Goal: Find specific page/section

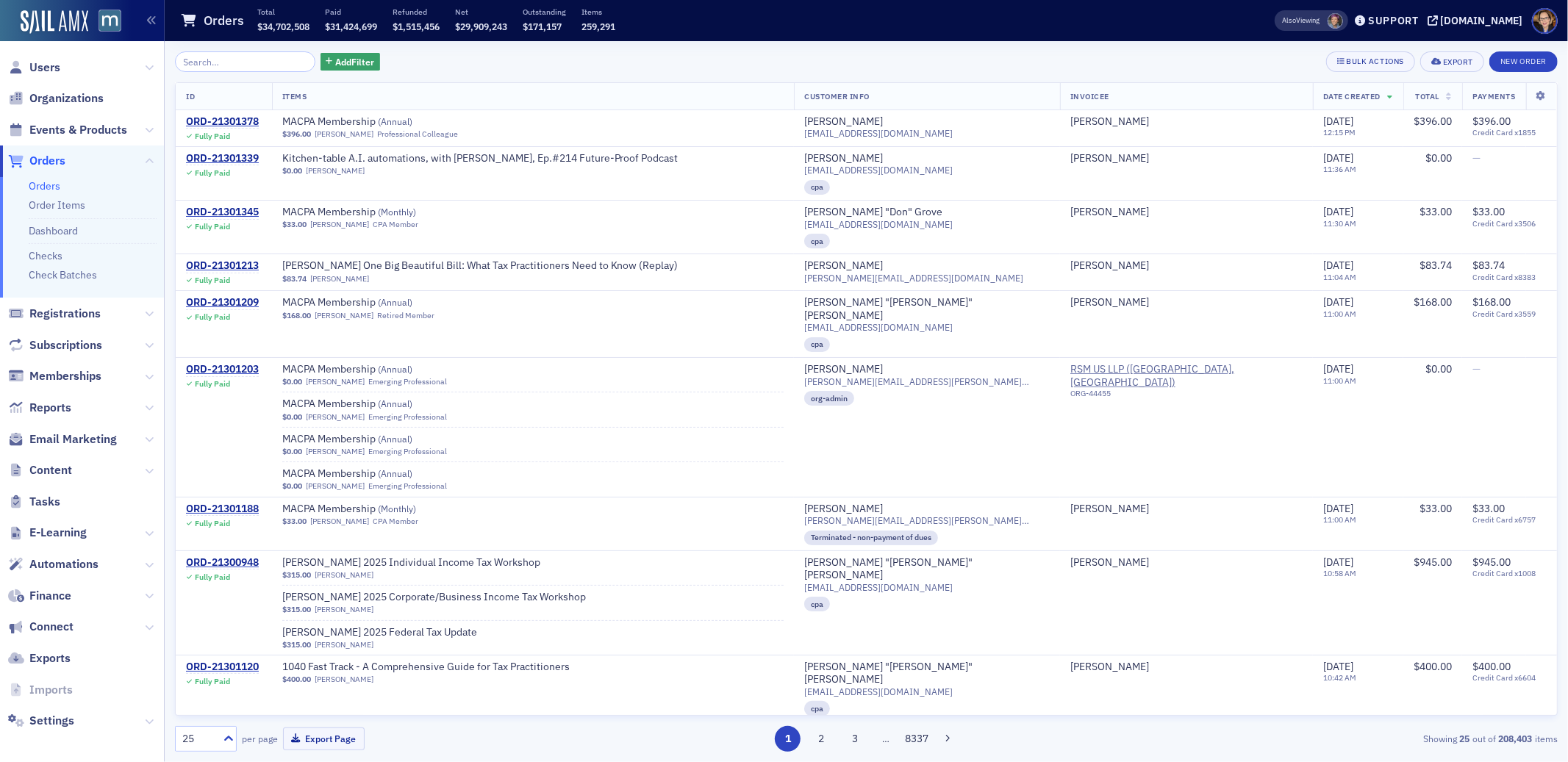
click at [48, 160] on span "Orders" at bounding box center [48, 161] width 36 height 16
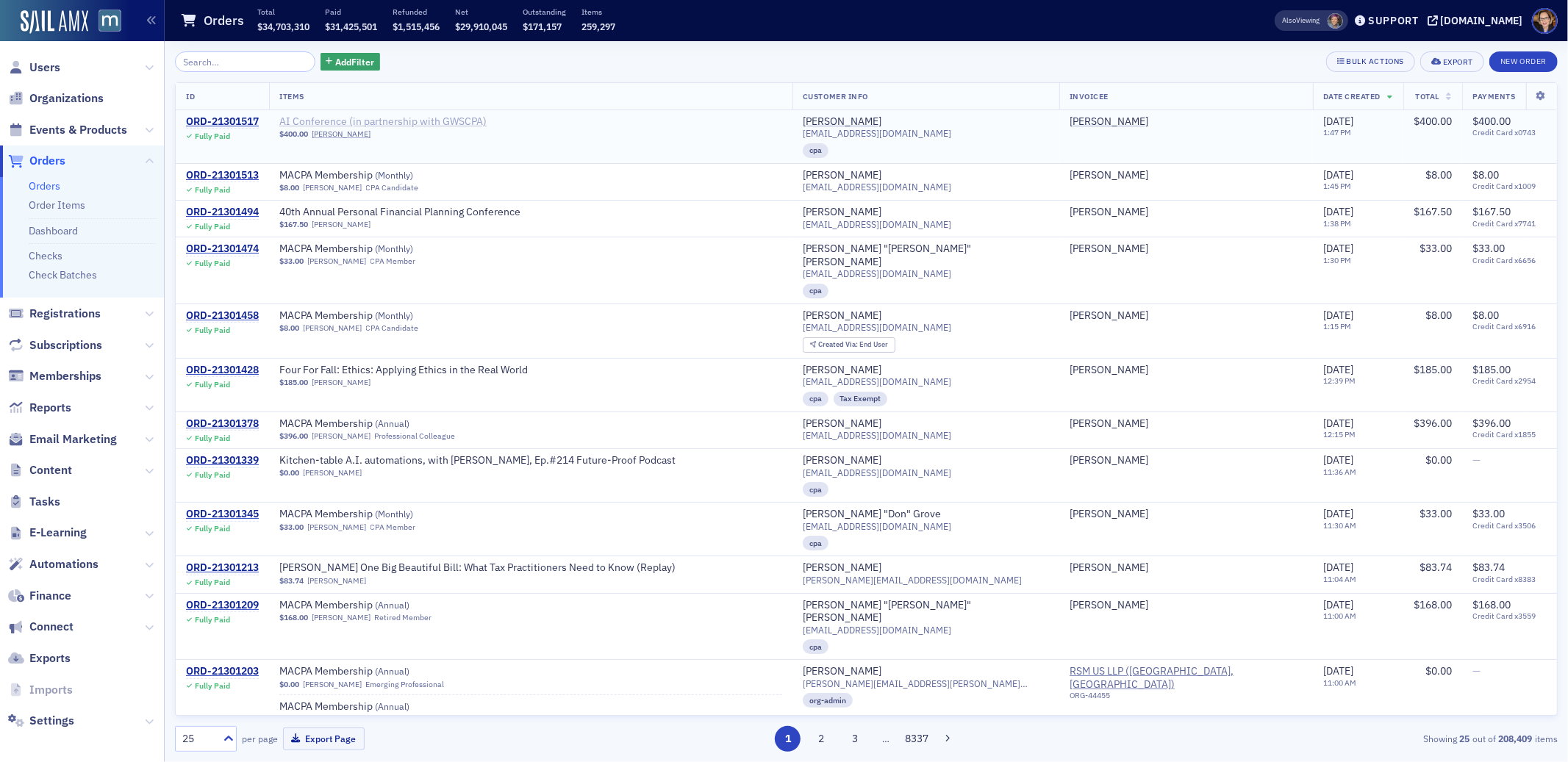
click at [439, 122] on span "AI Conference (in partnership with GWSCPA)" at bounding box center [383, 122] width 208 height 14
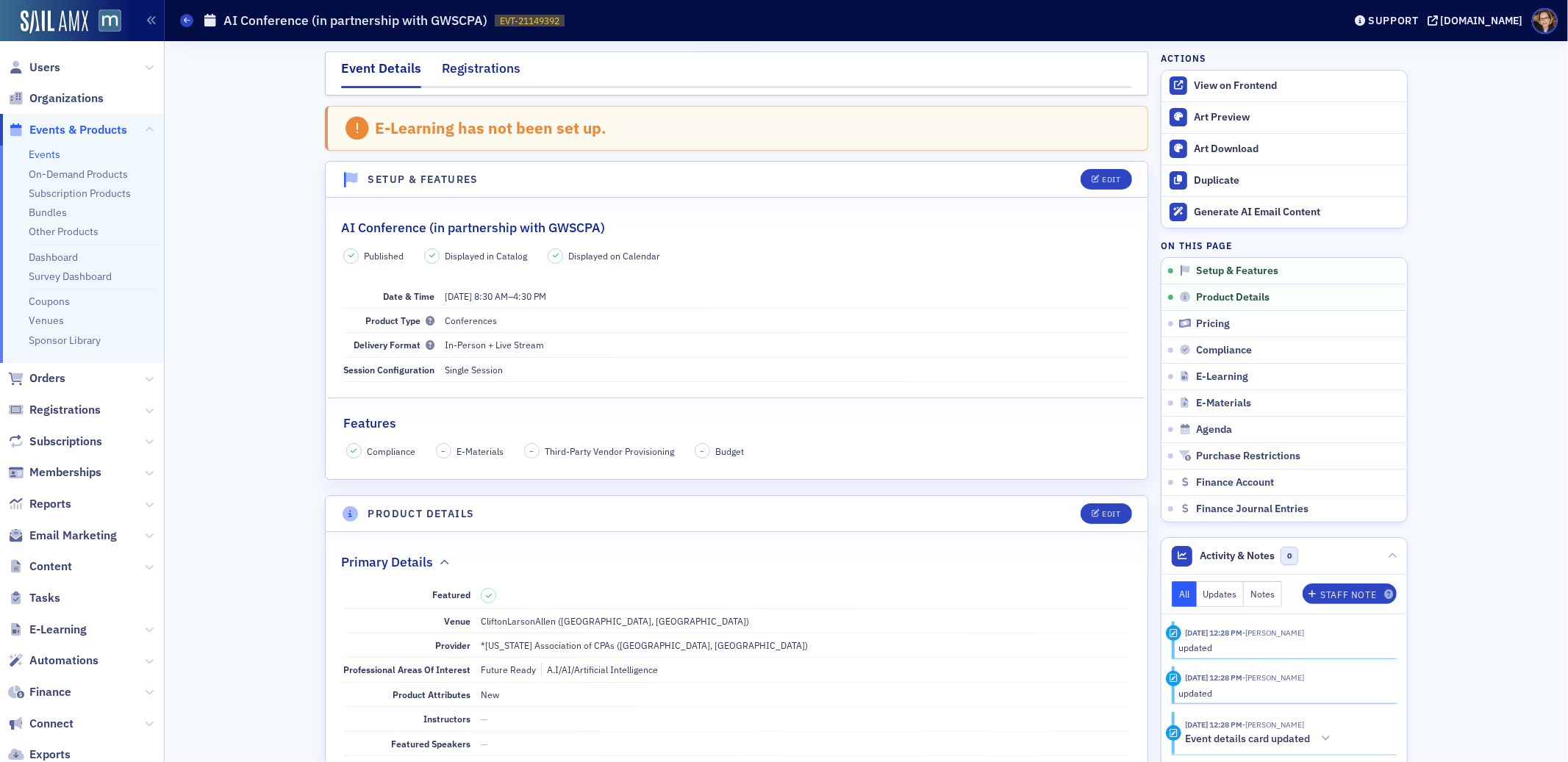
click at [472, 72] on div "Registrations" at bounding box center [481, 72] width 78 height 27
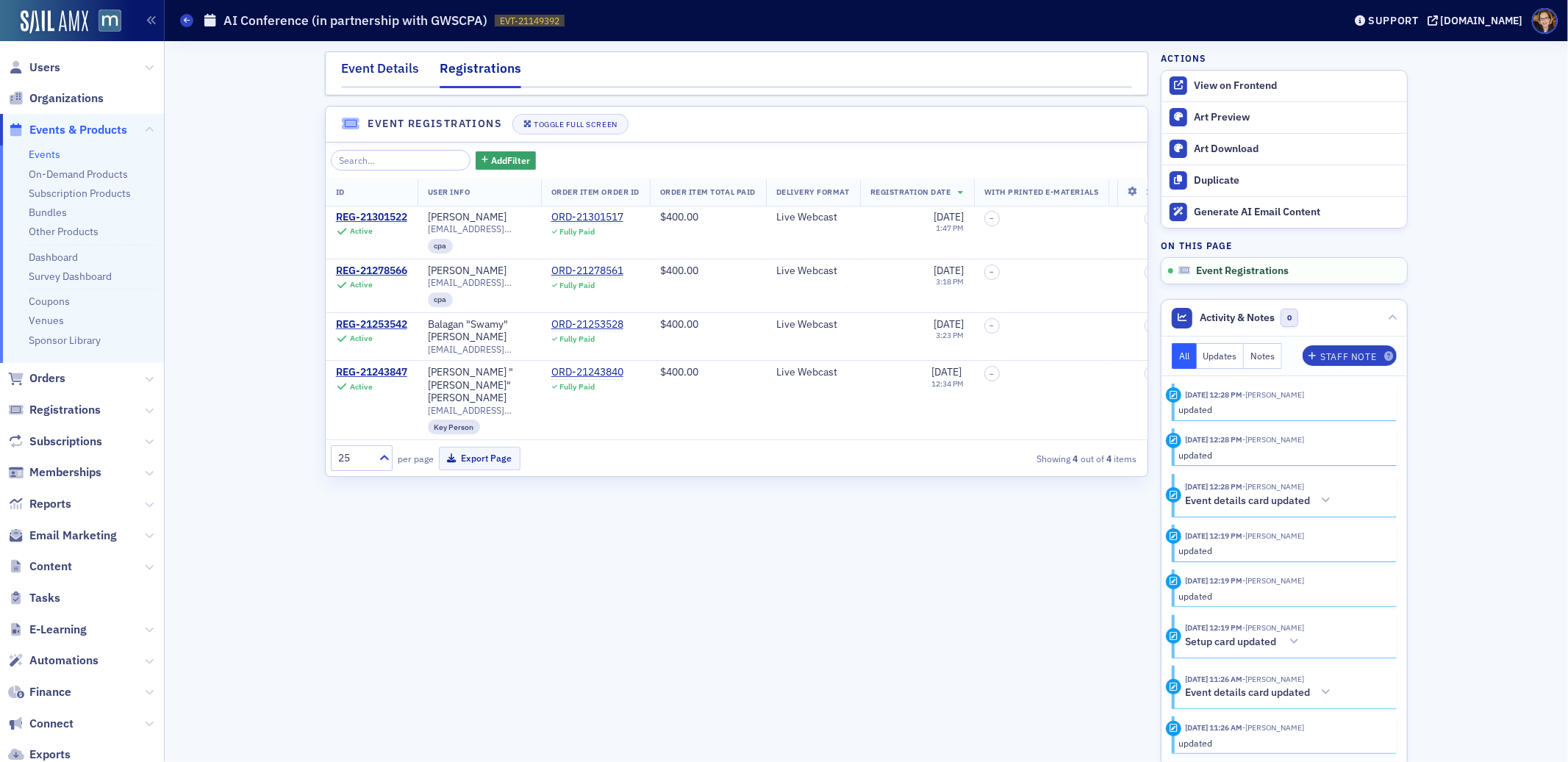
click at [379, 69] on div "Event Details" at bounding box center [380, 72] width 78 height 27
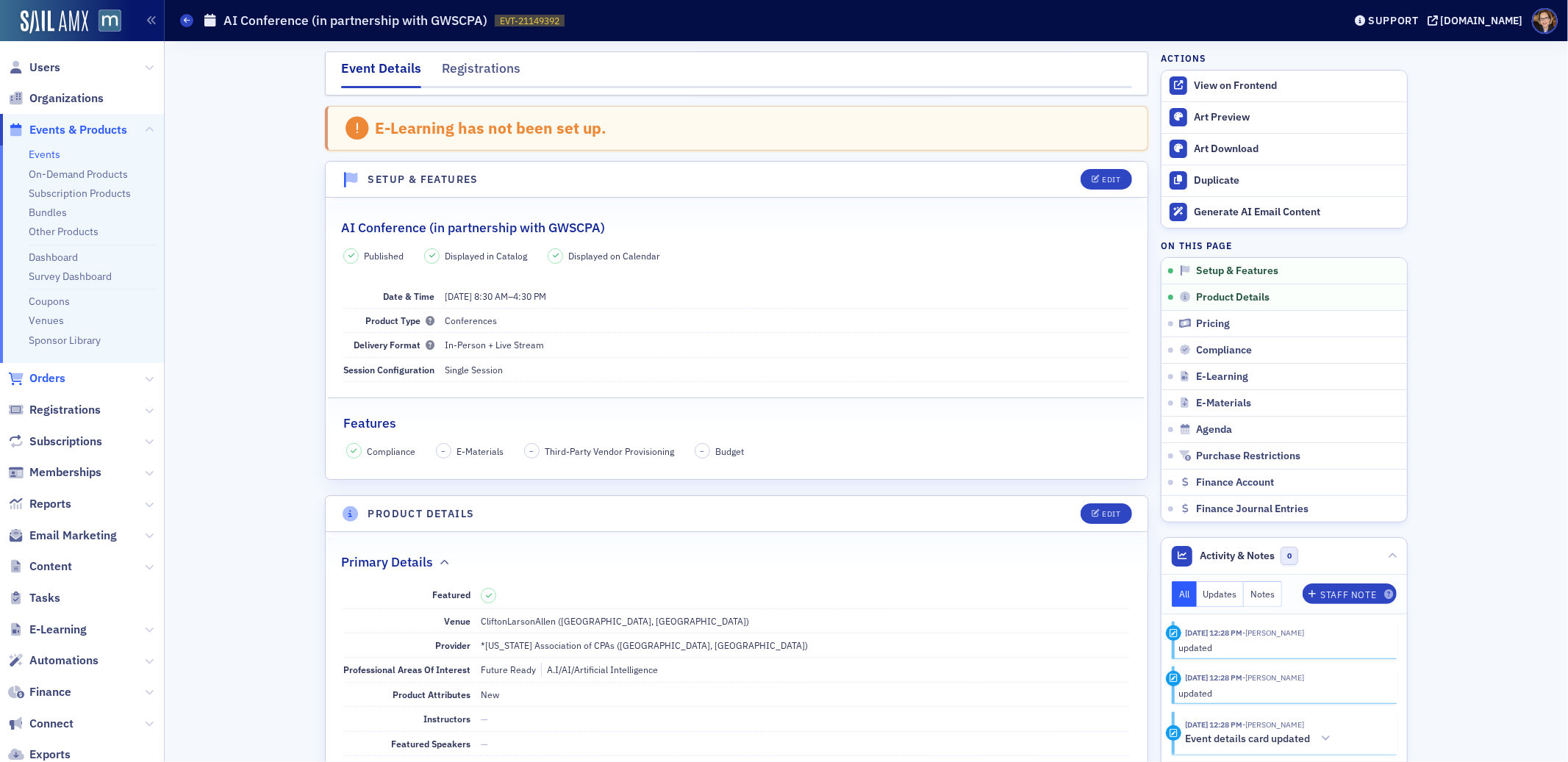
click at [42, 376] on span "Orders" at bounding box center [48, 378] width 36 height 16
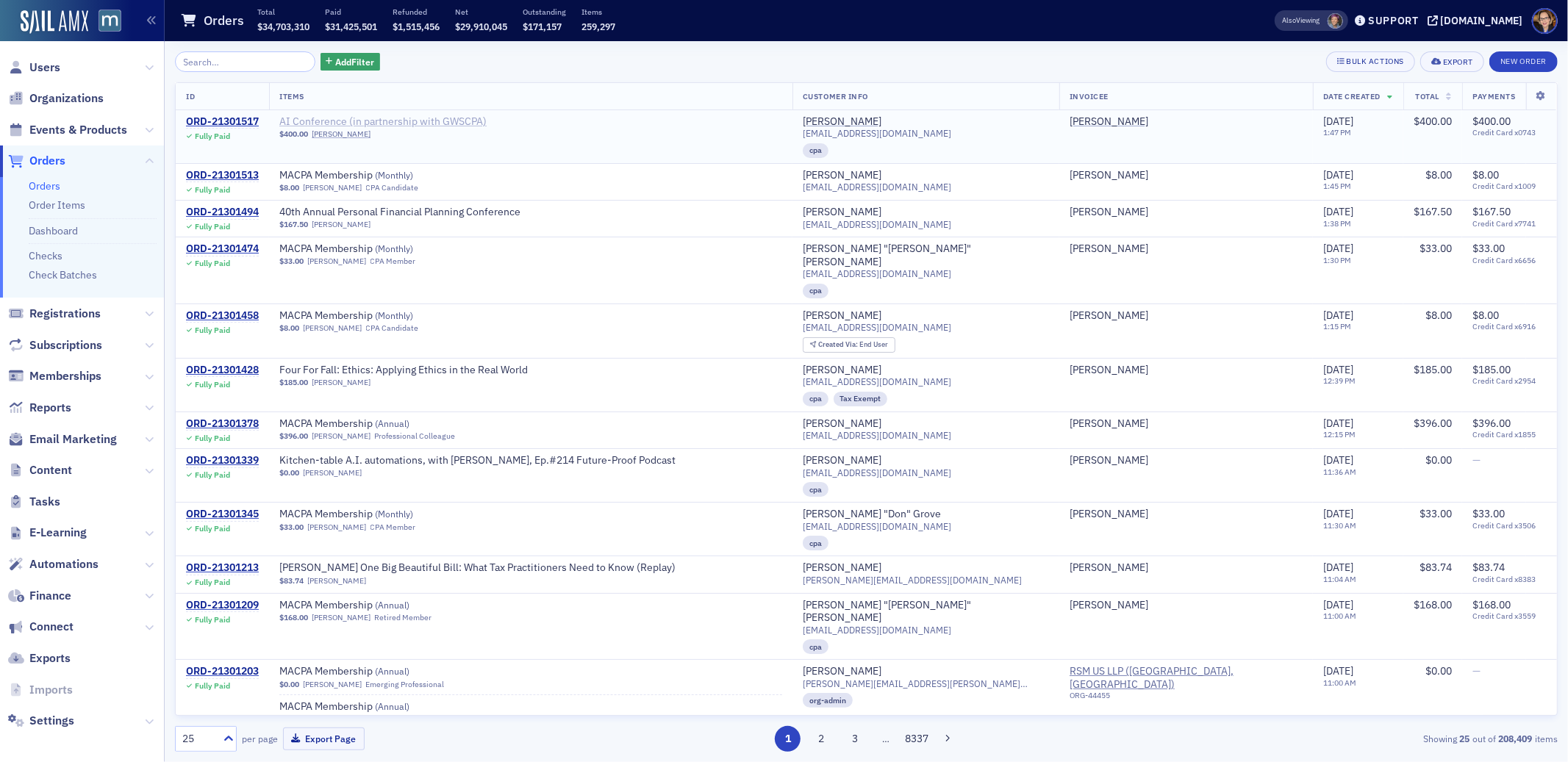
click at [444, 122] on span "AI Conference (in partnership with GWSCPA)" at bounding box center [383, 122] width 208 height 14
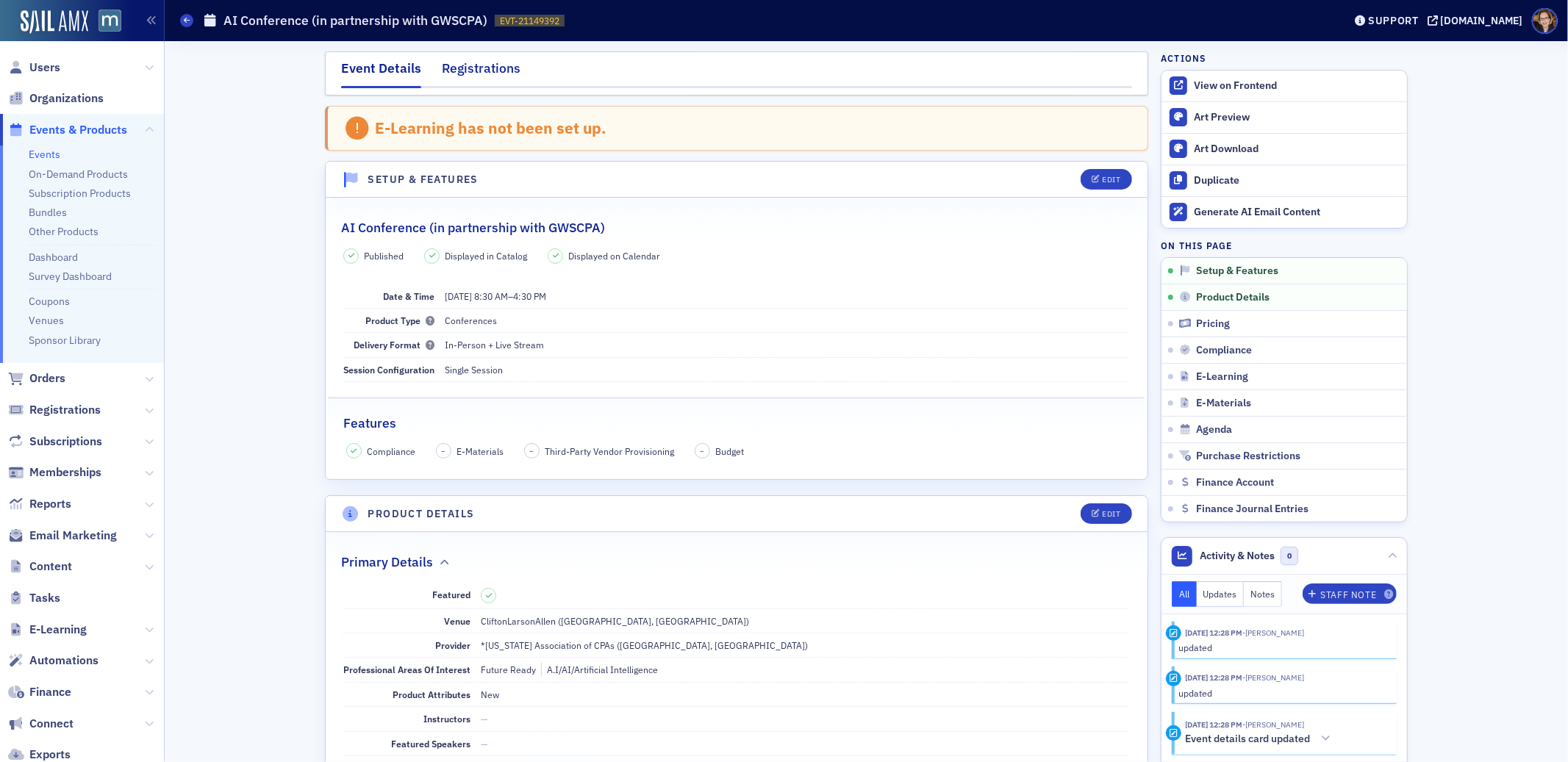
click at [454, 72] on div "Registrations" at bounding box center [481, 72] width 78 height 27
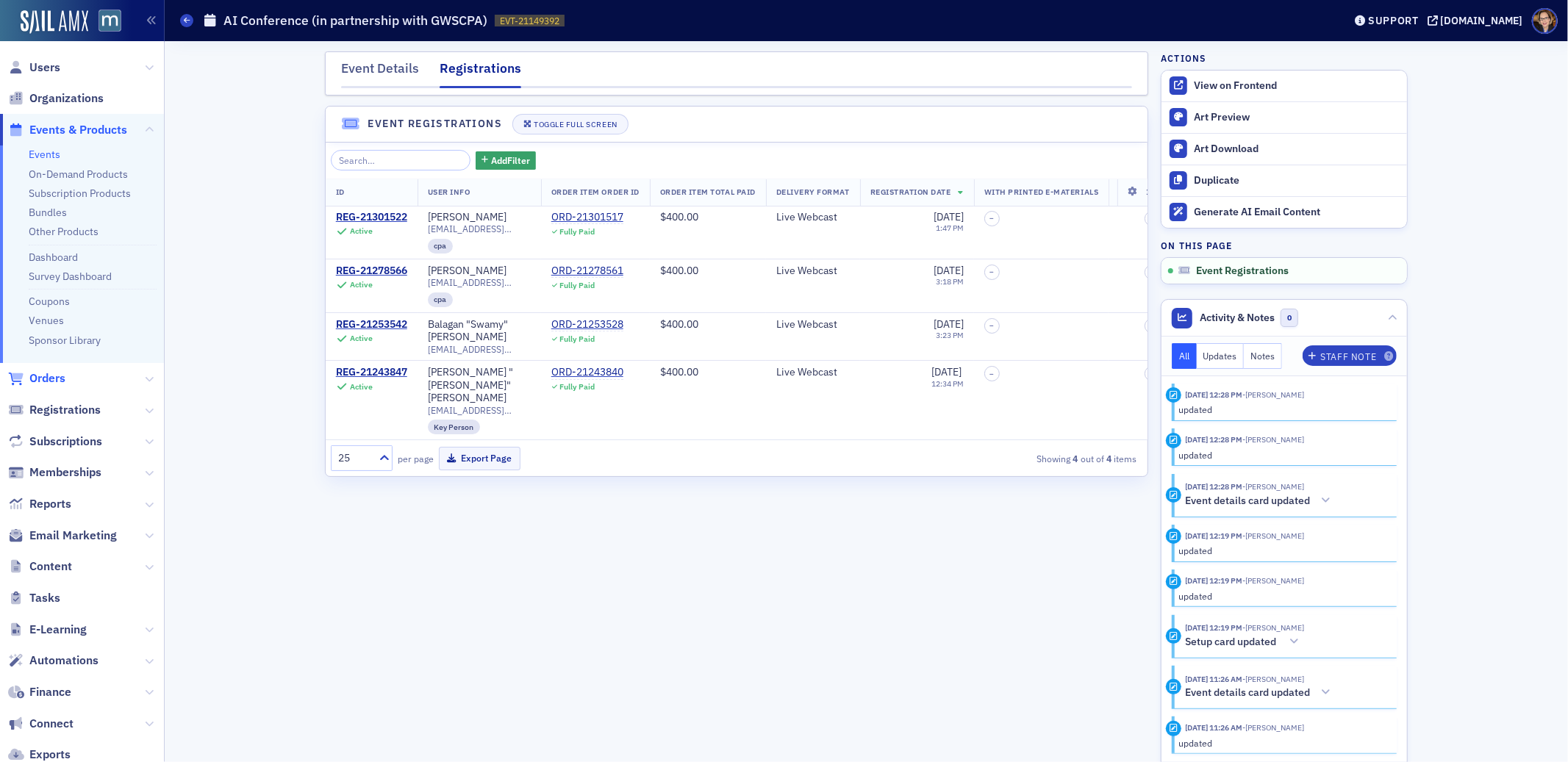
click at [46, 376] on span "Orders" at bounding box center [48, 378] width 36 height 16
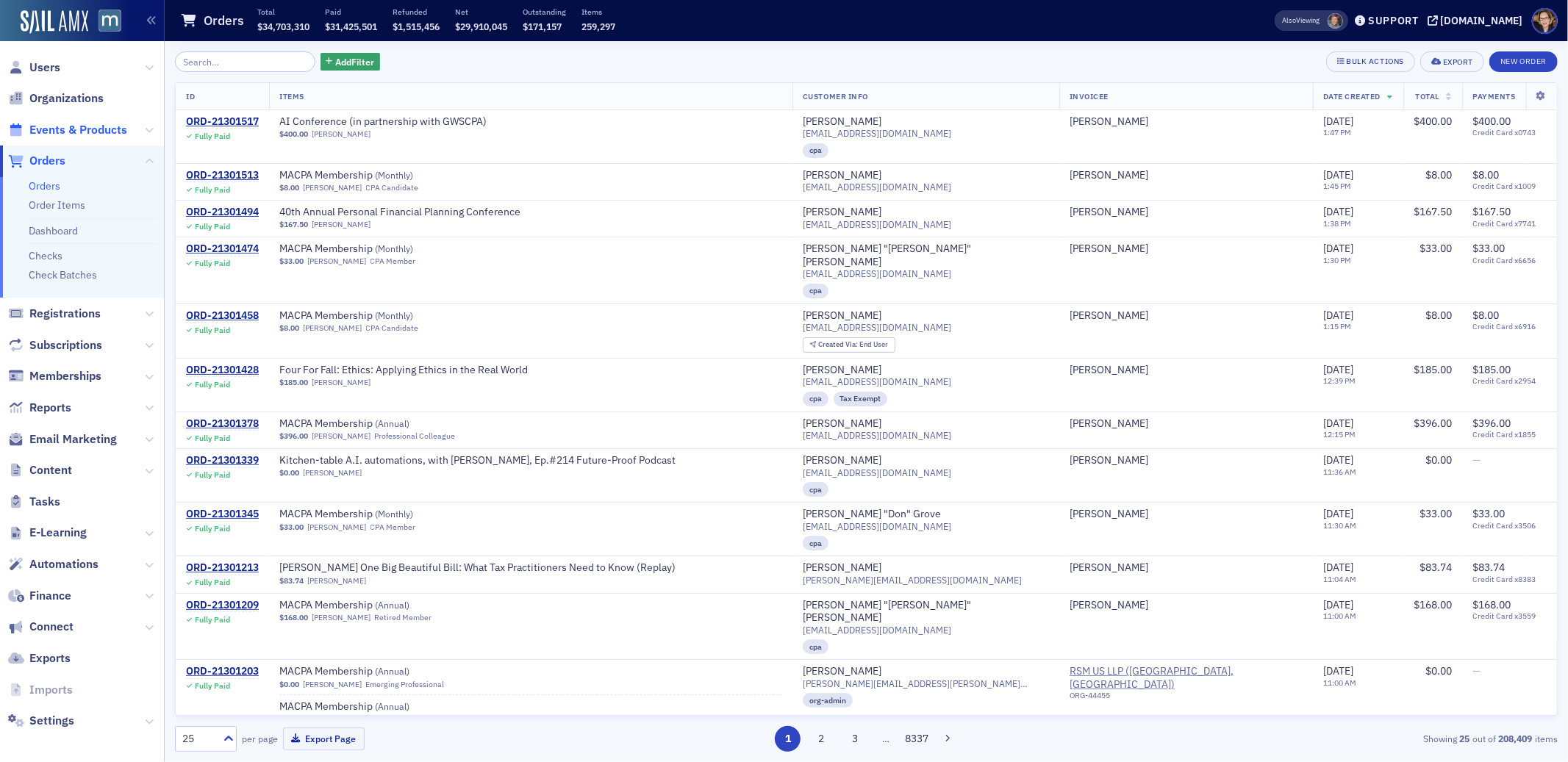
click at [78, 125] on span "Events & Products" at bounding box center [78, 130] width 98 height 16
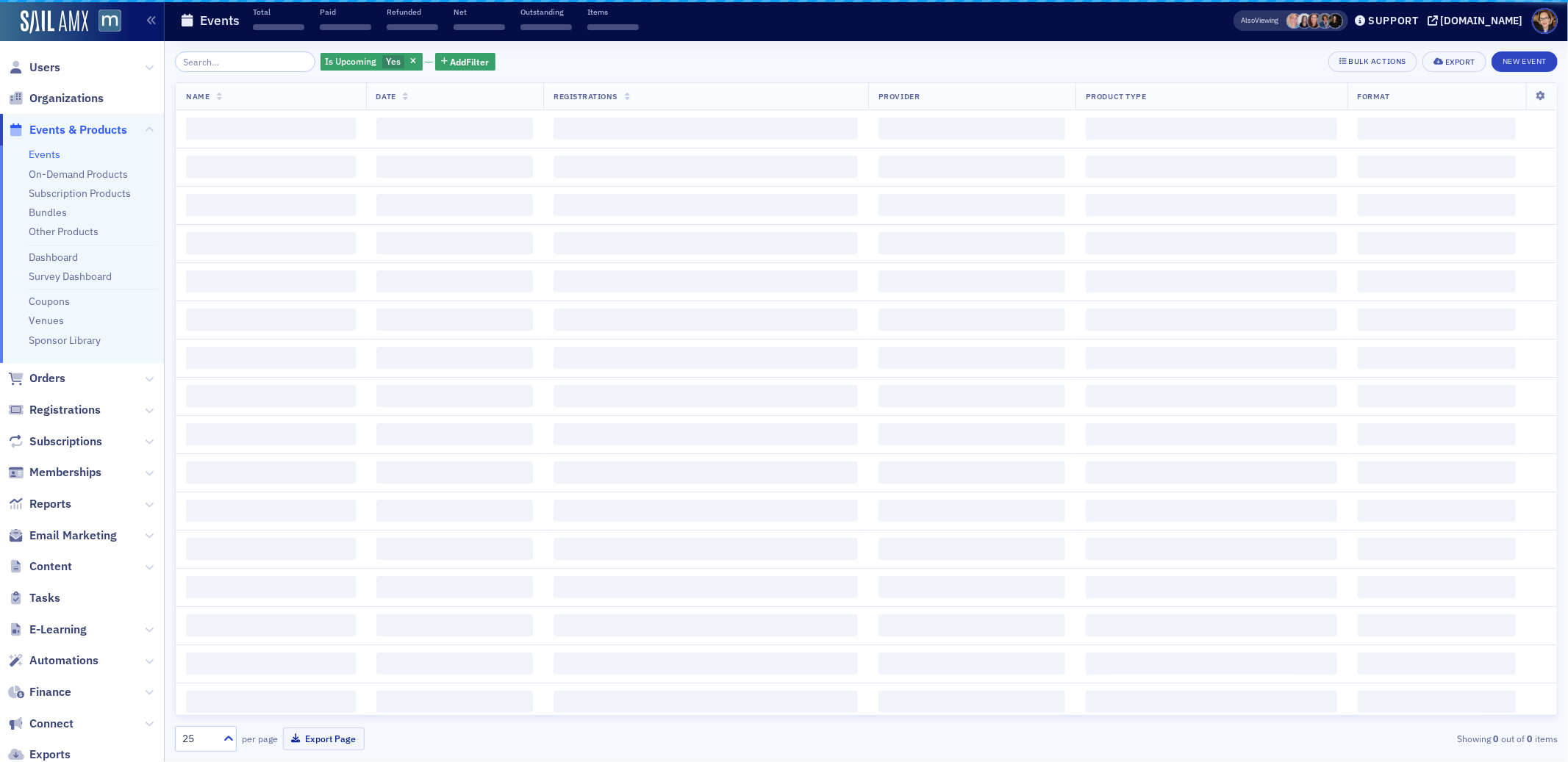
click at [205, 62] on input "search" at bounding box center [245, 61] width 140 height 20
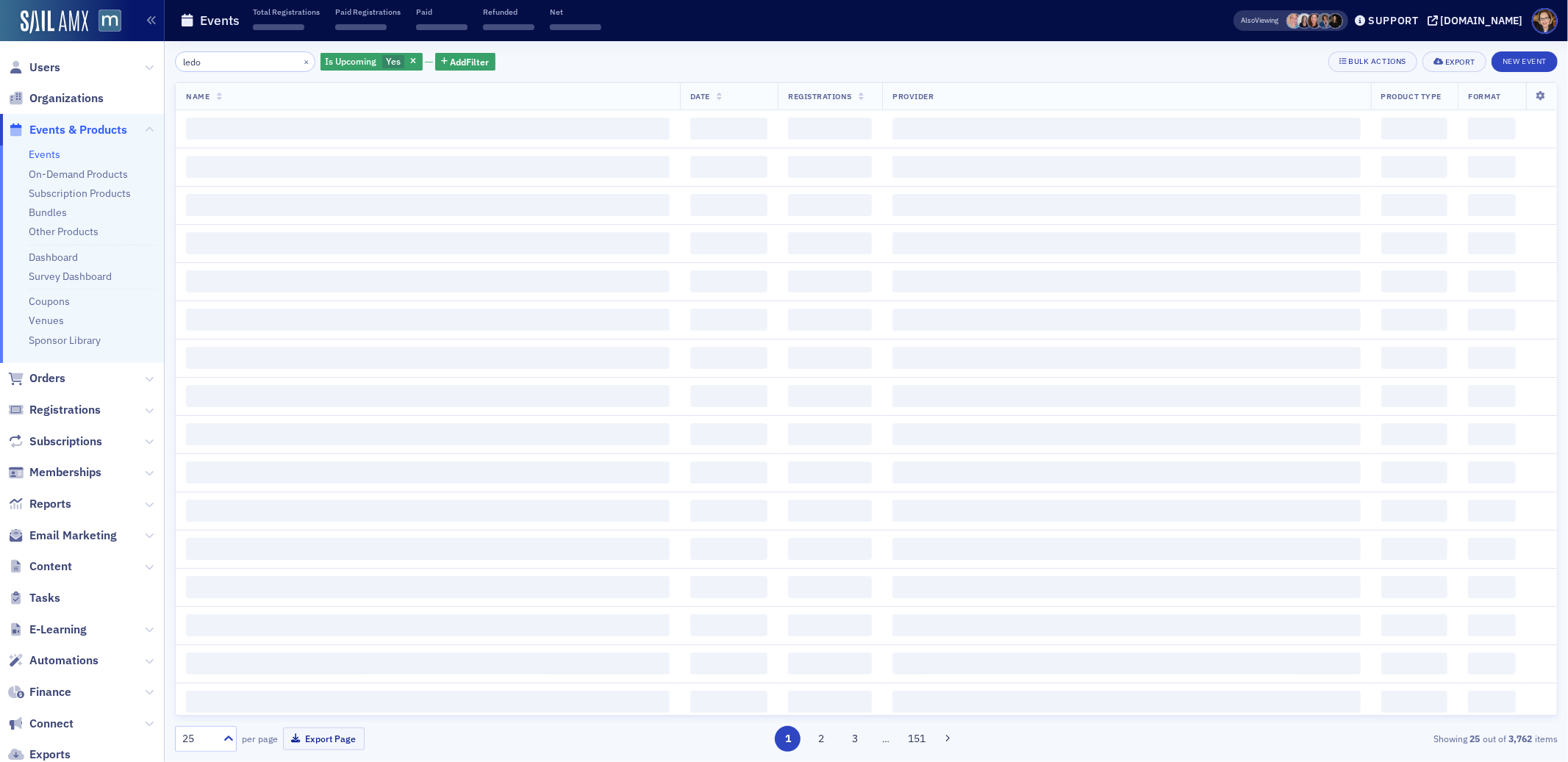
type input "ledo"
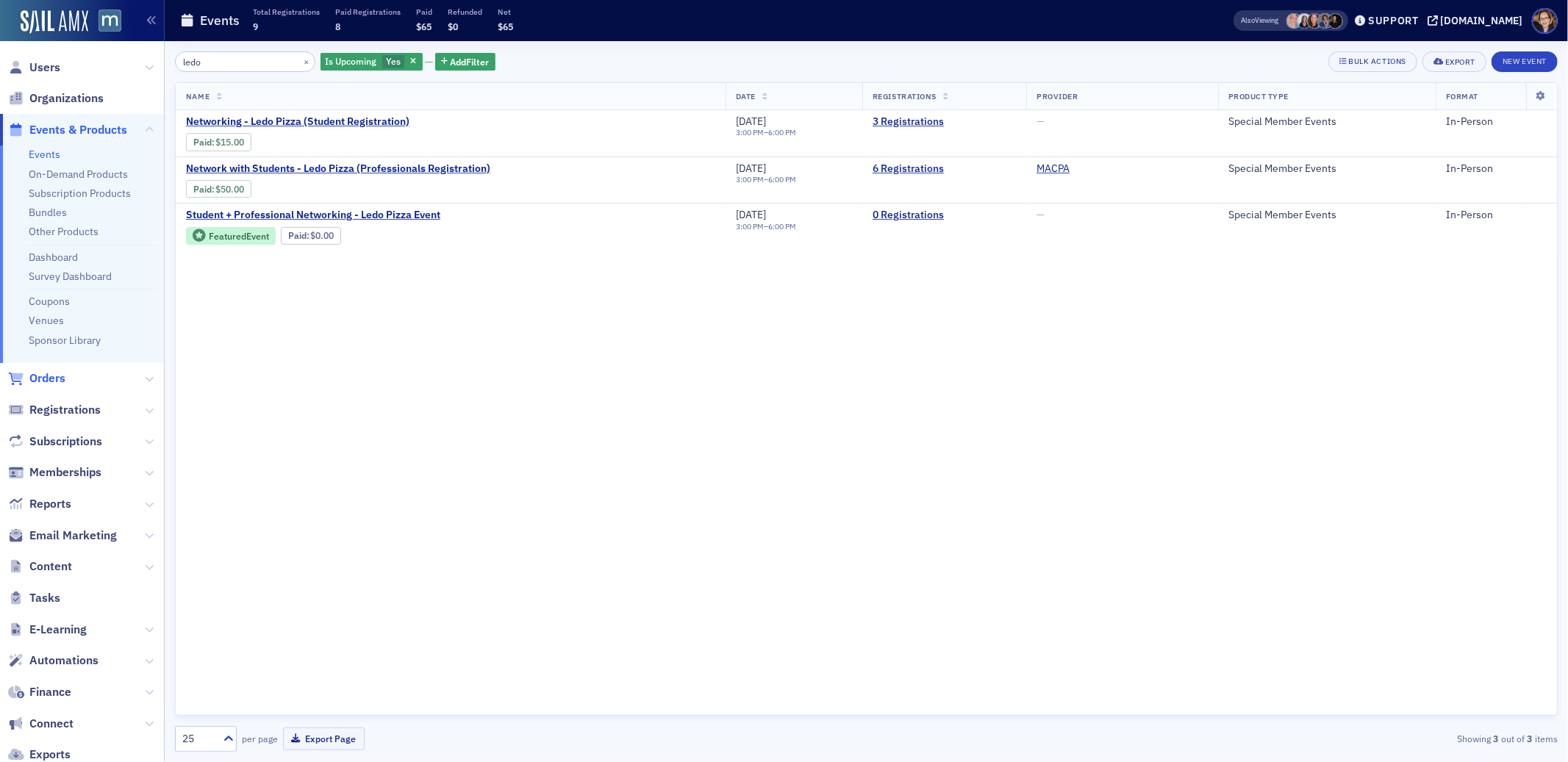
click at [49, 376] on span "Orders" at bounding box center [48, 378] width 36 height 16
